Goal: Information Seeking & Learning: Check status

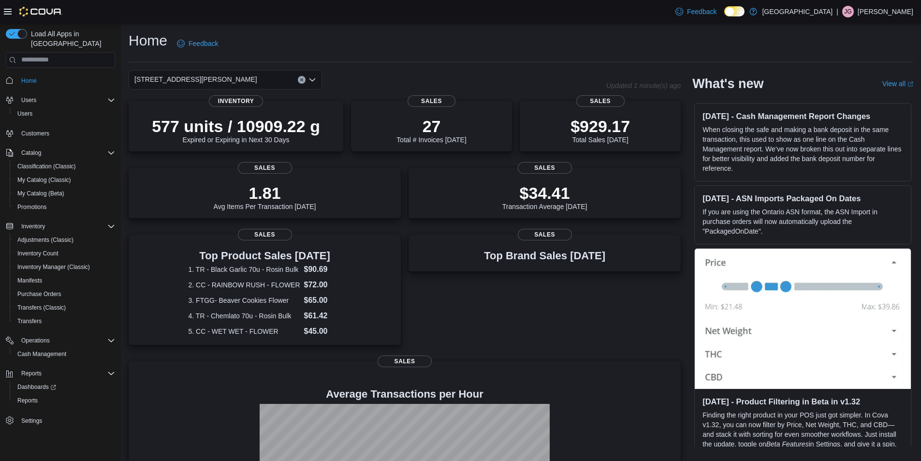
click at [310, 77] on icon "Open list of options" at bounding box center [312, 80] width 8 height 8
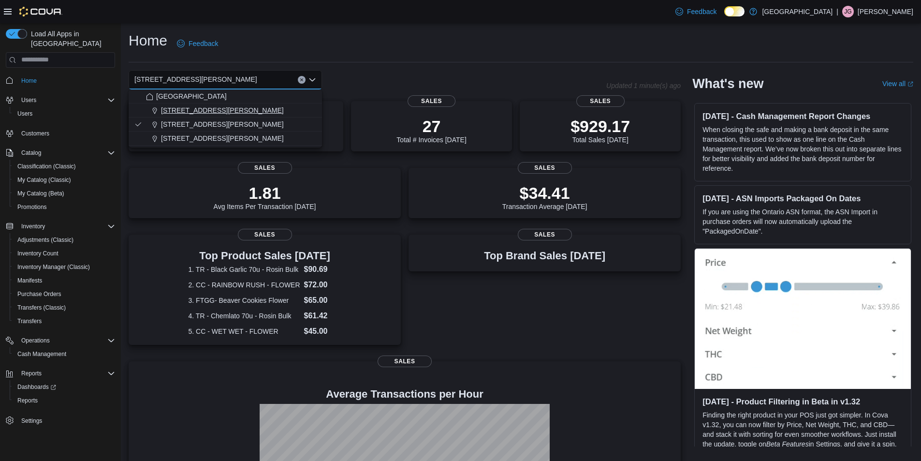
click at [203, 110] on span "[STREET_ADDRESS][PERSON_NAME]" at bounding box center [222, 110] width 123 height 10
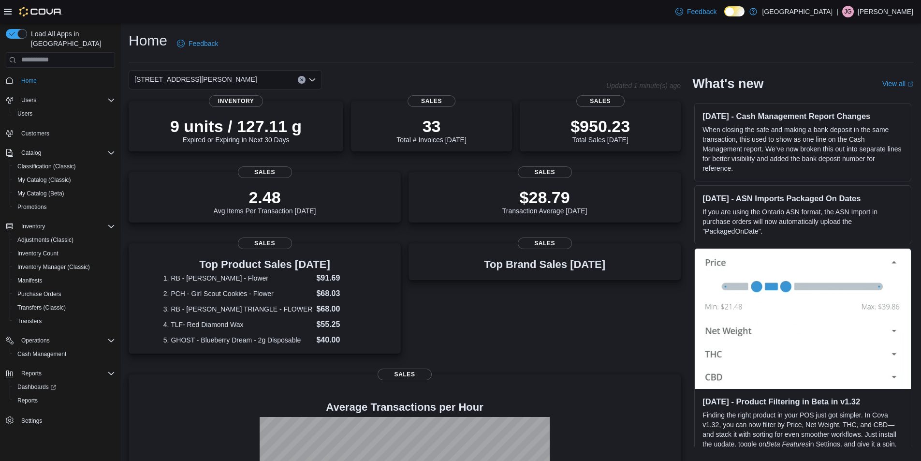
click at [300, 80] on icon "Clear input" at bounding box center [302, 80] width 4 height 4
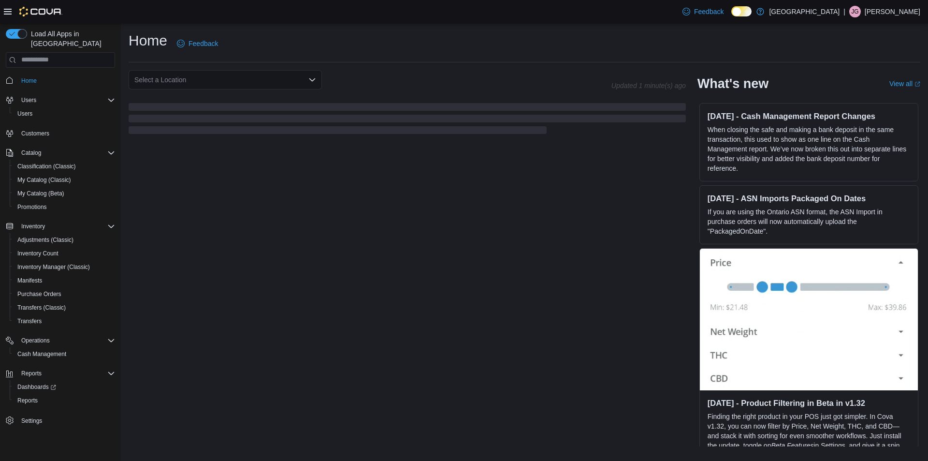
click at [421, 32] on div "Home Feedback" at bounding box center [525, 43] width 792 height 25
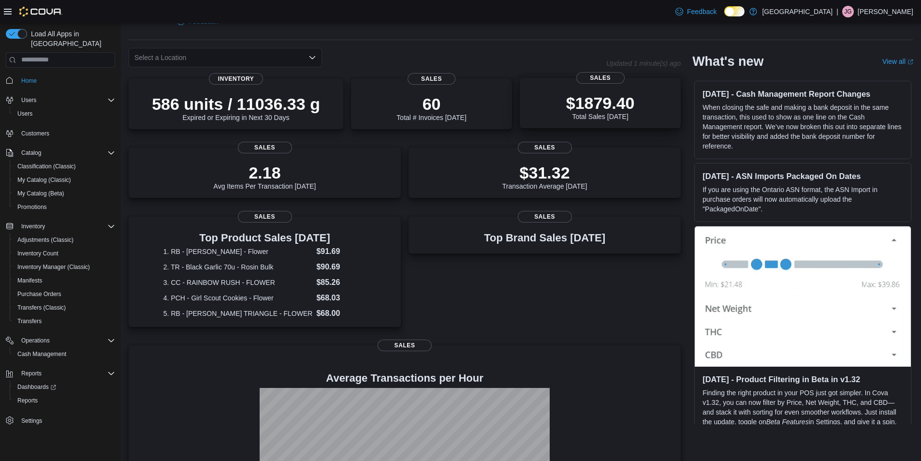
scroll to position [12, 0]
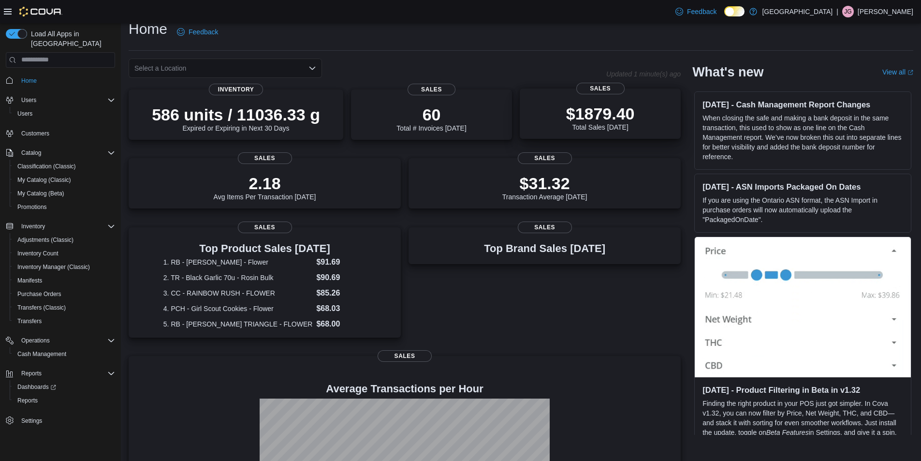
click at [619, 105] on p "$1879.40" at bounding box center [600, 113] width 69 height 19
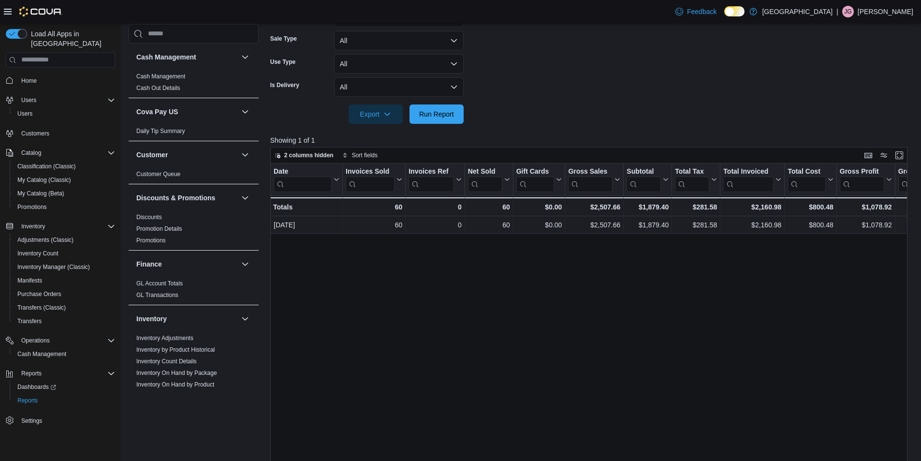
scroll to position [274, 0]
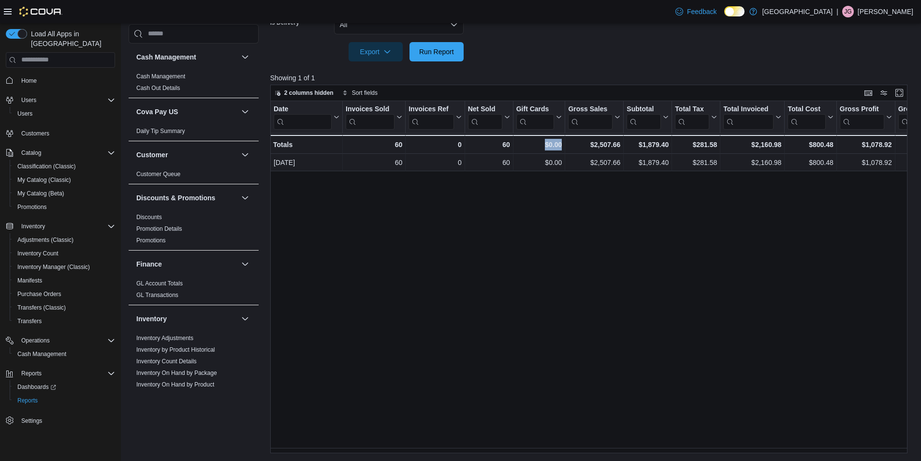
drag, startPoint x: 543, startPoint y: 448, endPoint x: 563, endPoint y: 455, distance: 20.6
click at [563, 455] on div "Reports Feedback Cash Management Cash Management Cash Out Details Cova Pay US D…" at bounding box center [521, 104] width 801 height 711
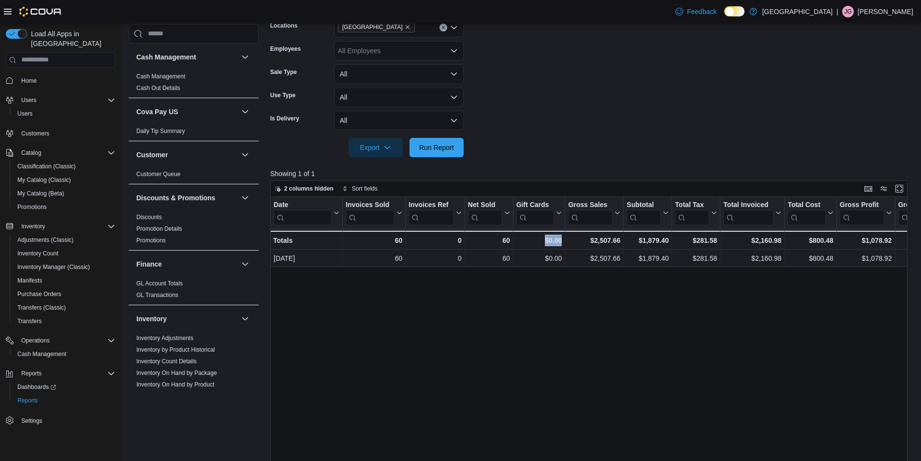
scroll to position [81, 0]
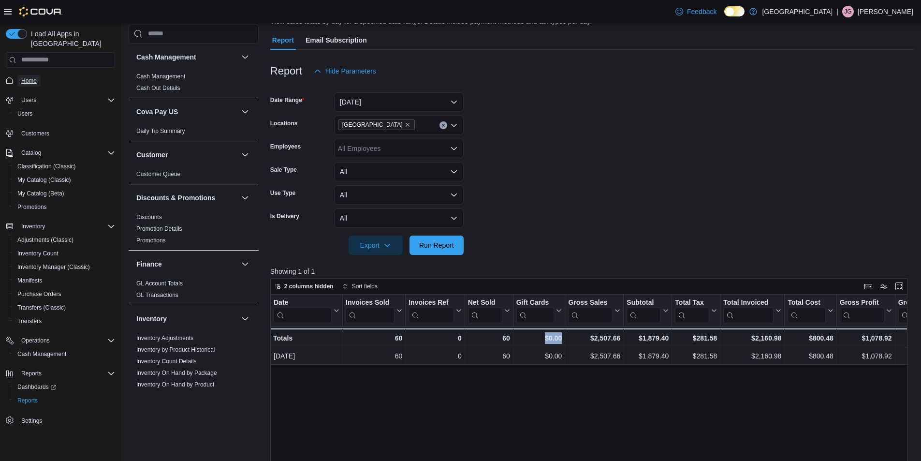
click at [27, 77] on span "Home" at bounding box center [28, 81] width 15 height 8
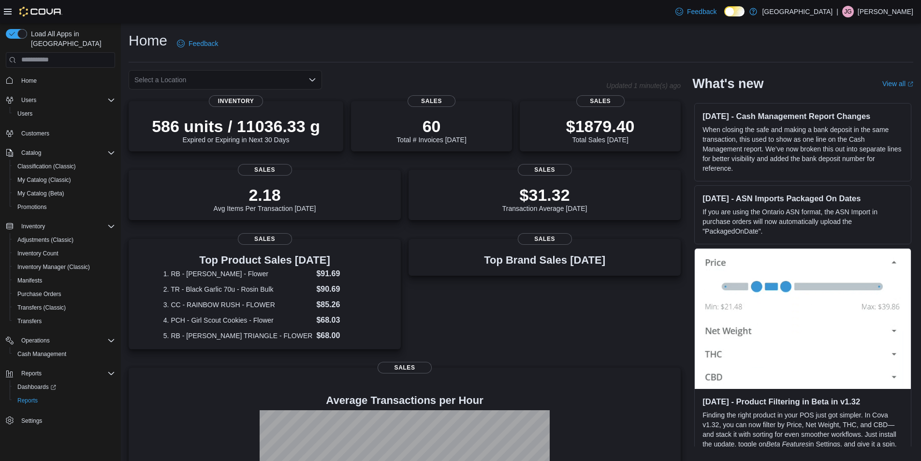
click at [307, 80] on div "Select a Location" at bounding box center [225, 79] width 193 height 19
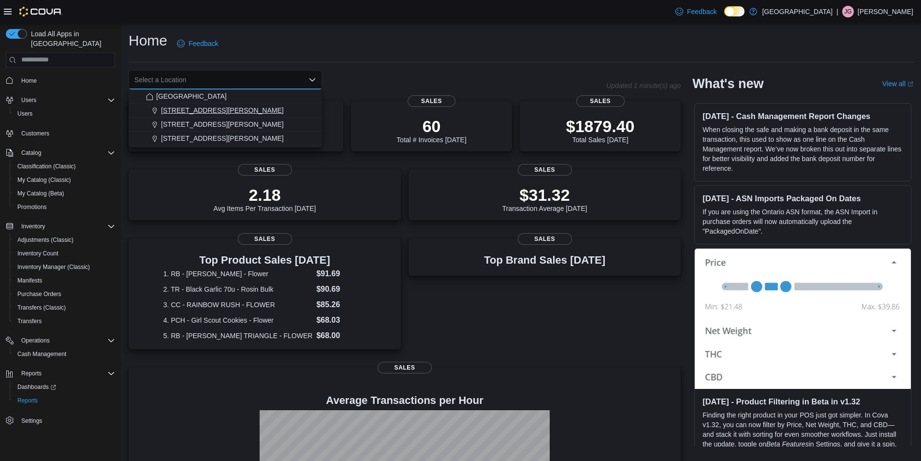
click at [183, 114] on span "[STREET_ADDRESS][PERSON_NAME]" at bounding box center [222, 110] width 123 height 10
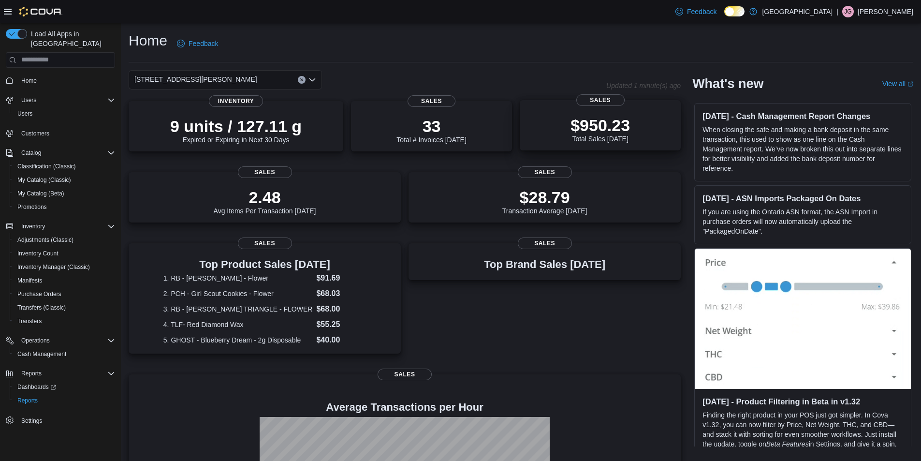
click at [577, 126] on p "$950.23" at bounding box center [599, 125] width 59 height 19
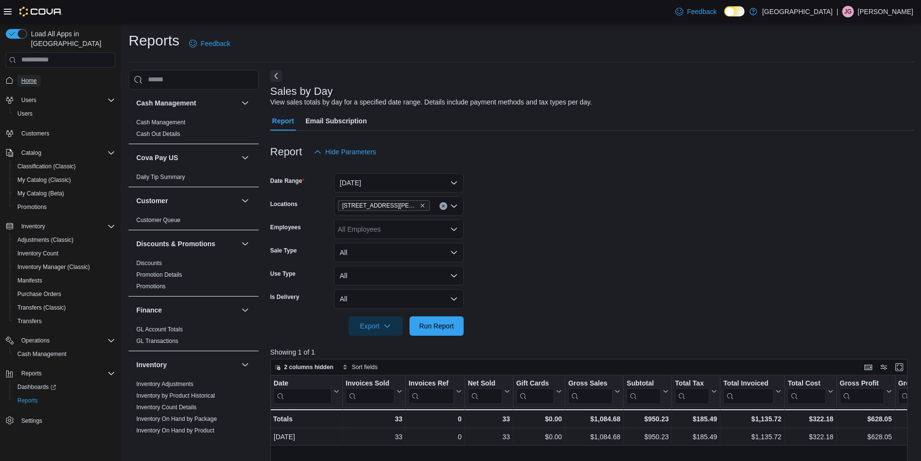
click at [30, 77] on span "Home" at bounding box center [28, 81] width 15 height 8
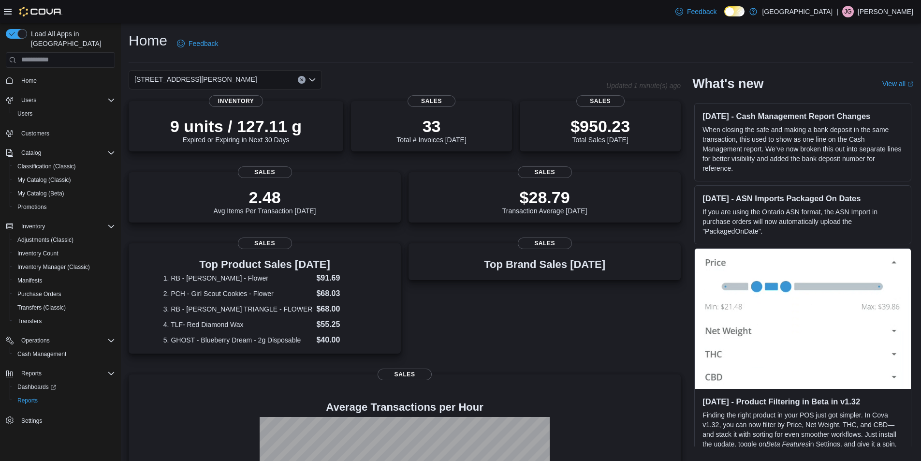
click at [316, 79] on div "[STREET_ADDRESS][PERSON_NAME]" at bounding box center [225, 79] width 193 height 19
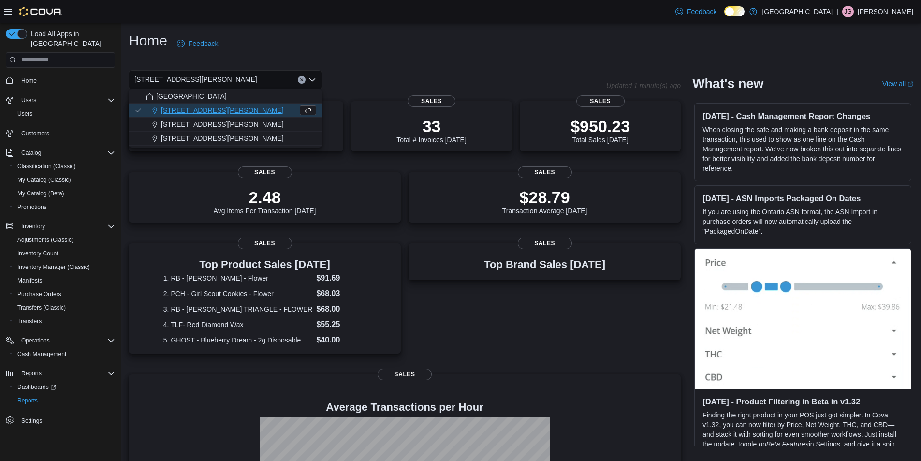
click at [311, 78] on icon "Close list of options" at bounding box center [312, 80] width 8 height 8
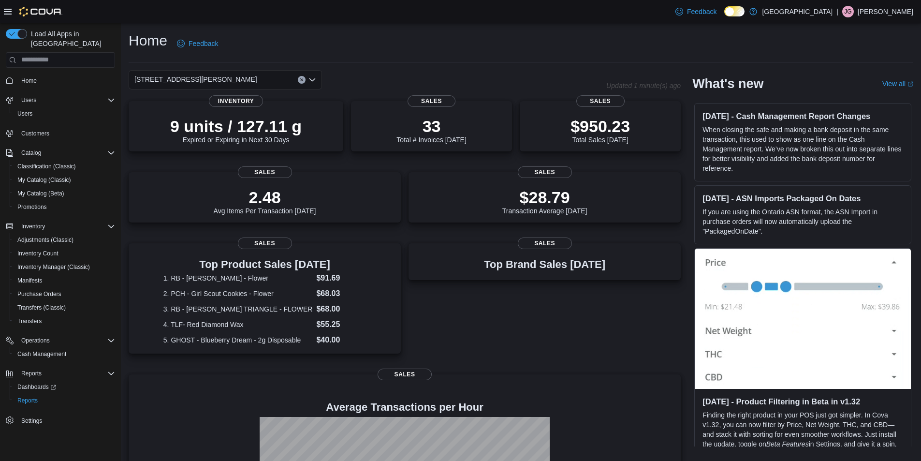
click at [310, 78] on icon "Open list of options" at bounding box center [312, 79] width 6 height 3
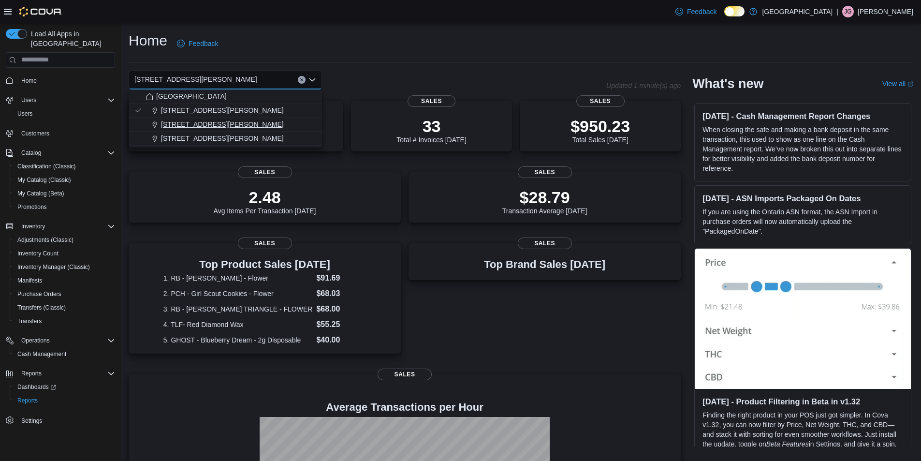
click at [213, 117] on button "[STREET_ADDRESS][PERSON_NAME]" at bounding box center [225, 124] width 193 height 14
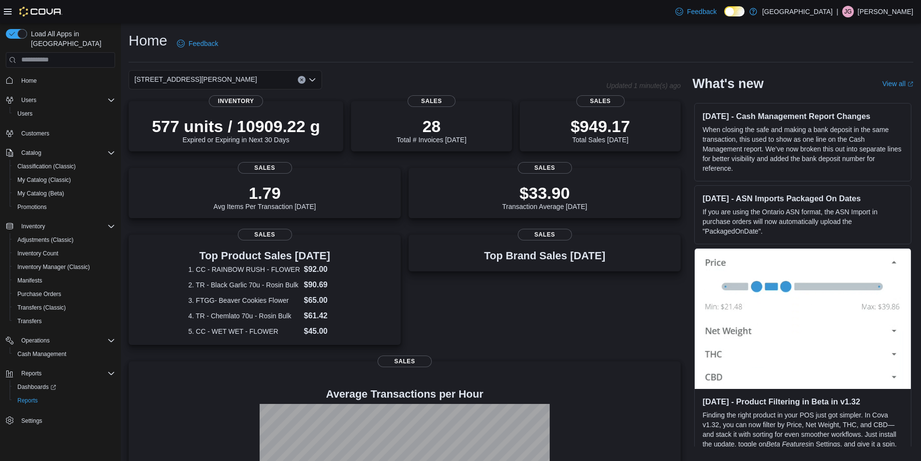
click at [311, 79] on icon "Open list of options" at bounding box center [312, 80] width 8 height 8
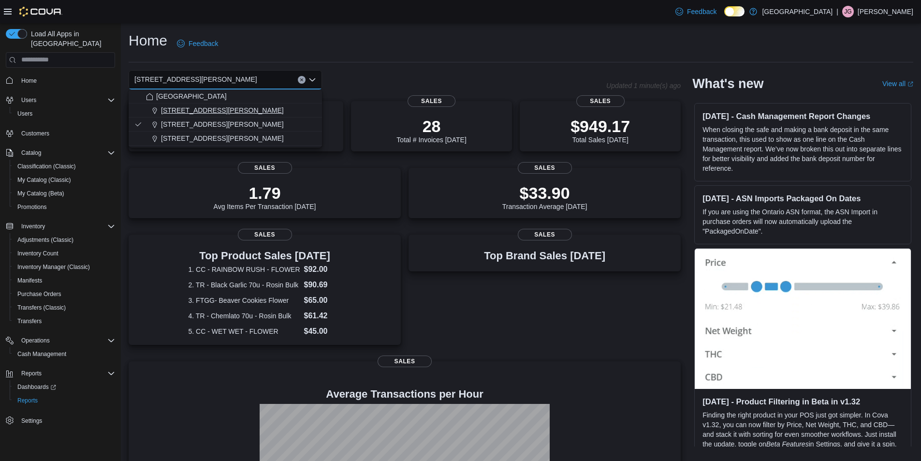
click at [218, 115] on div "[STREET_ADDRESS][PERSON_NAME]" at bounding box center [231, 110] width 170 height 10
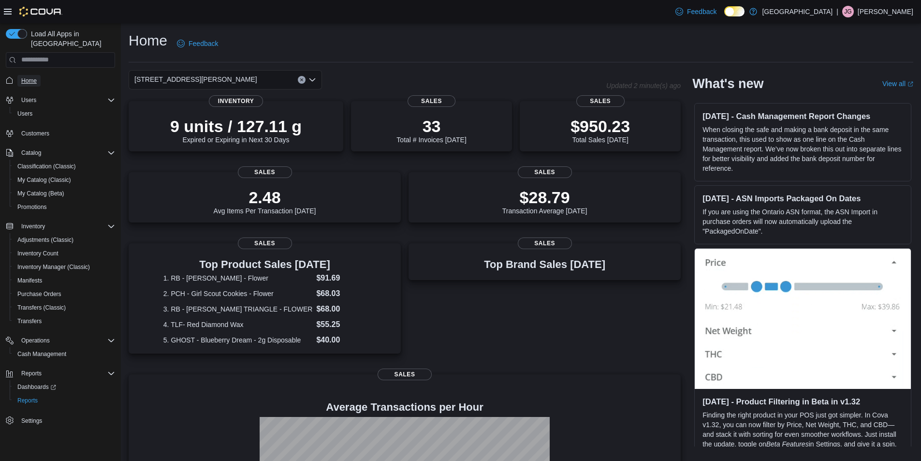
click at [33, 77] on span "Home" at bounding box center [28, 81] width 15 height 8
click at [32, 77] on span "Home" at bounding box center [28, 81] width 15 height 8
